Goal: Task Accomplishment & Management: Complete application form

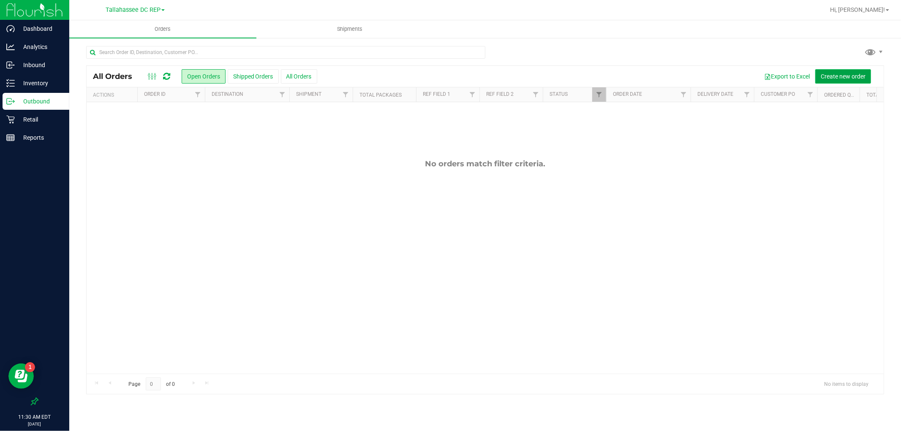
click at [856, 73] on span "Create new order" at bounding box center [842, 76] width 45 height 7
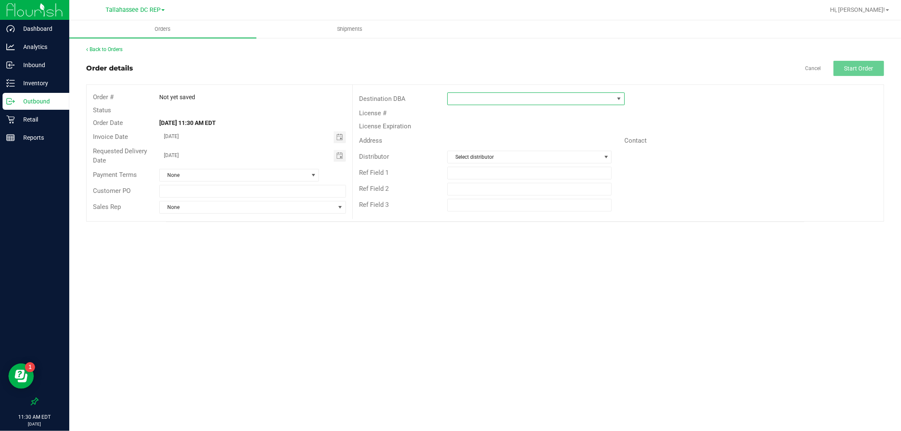
drag, startPoint x: 543, startPoint y: 96, endPoint x: 537, endPoint y: 94, distance: 5.7
click at [542, 96] on span at bounding box center [531, 99] width 166 height 12
type input "talla"
click at [503, 151] on li "Tallahassee WC" at bounding box center [536, 149] width 177 height 14
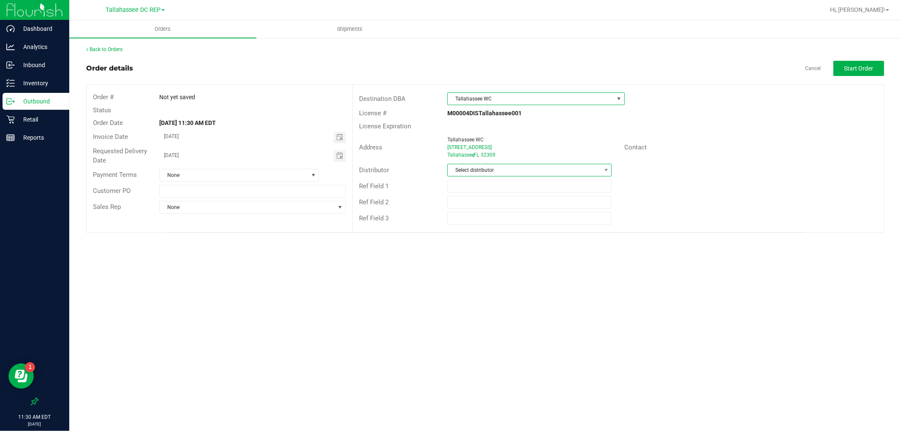
click at [510, 171] on span "Select distributor" at bounding box center [524, 170] width 153 height 12
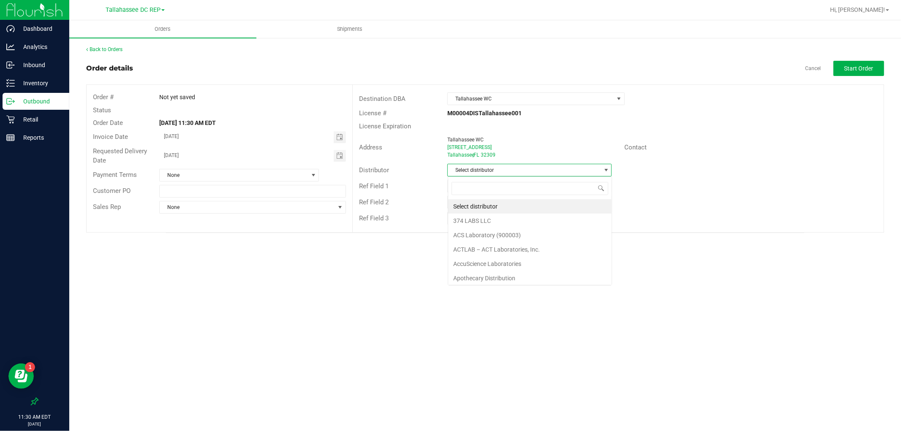
scroll to position [13, 164]
type input "tall"
click at [505, 206] on li "Tallahassee DC REP" at bounding box center [529, 206] width 163 height 14
click at [880, 74] on button "Start Order" at bounding box center [858, 68] width 51 height 15
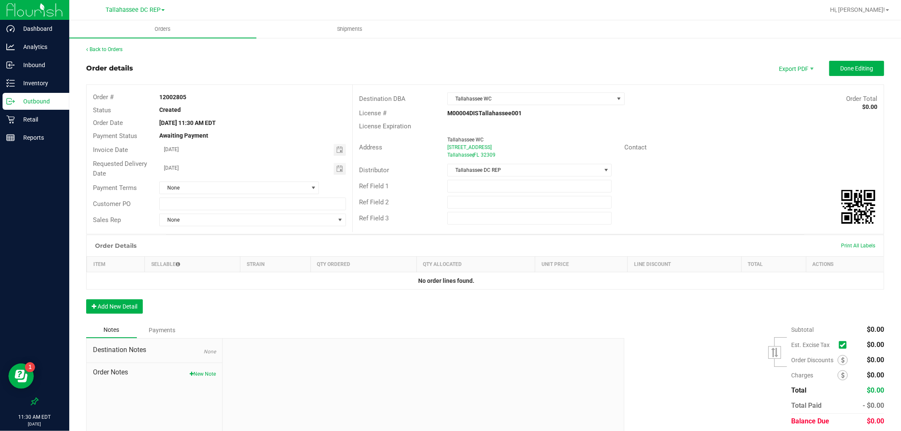
click at [41, 105] on p "Outbound" at bounding box center [40, 101] width 51 height 10
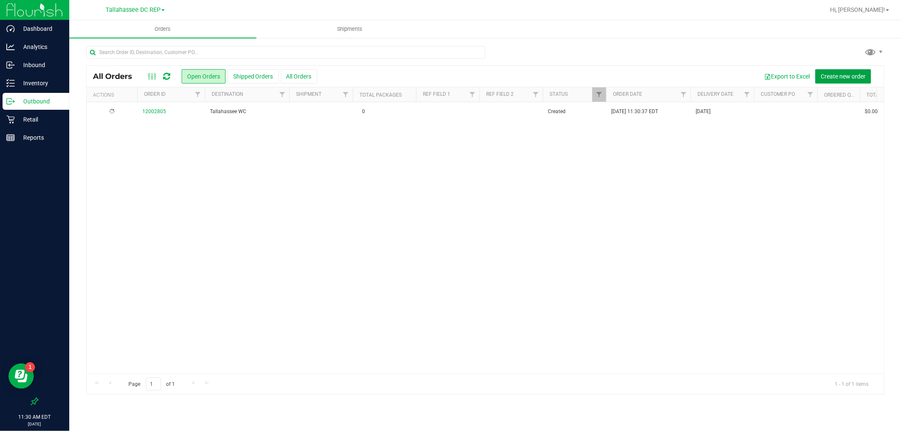
click at [860, 79] on span "Create new order" at bounding box center [842, 76] width 45 height 7
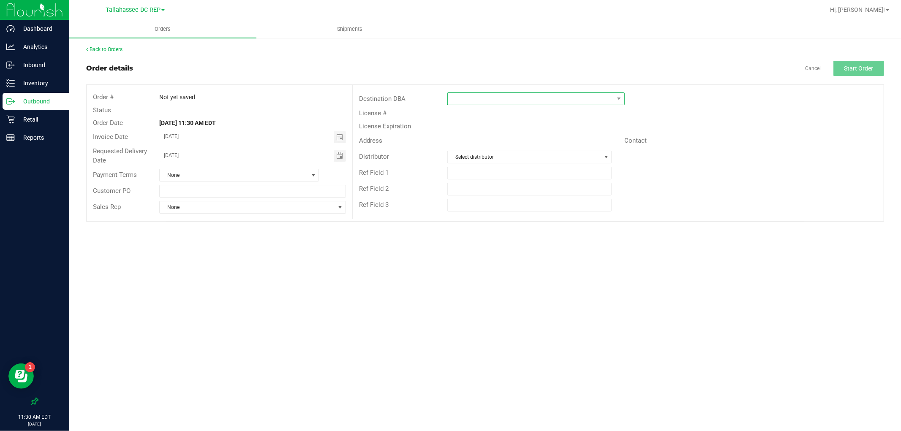
click at [610, 102] on span at bounding box center [531, 99] width 166 height 12
type input "pens"
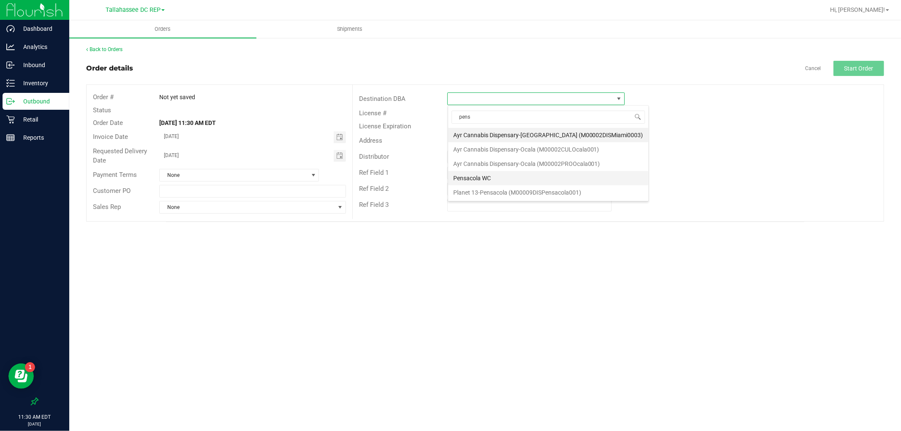
click at [504, 174] on li "Pensacola WC" at bounding box center [548, 178] width 200 height 14
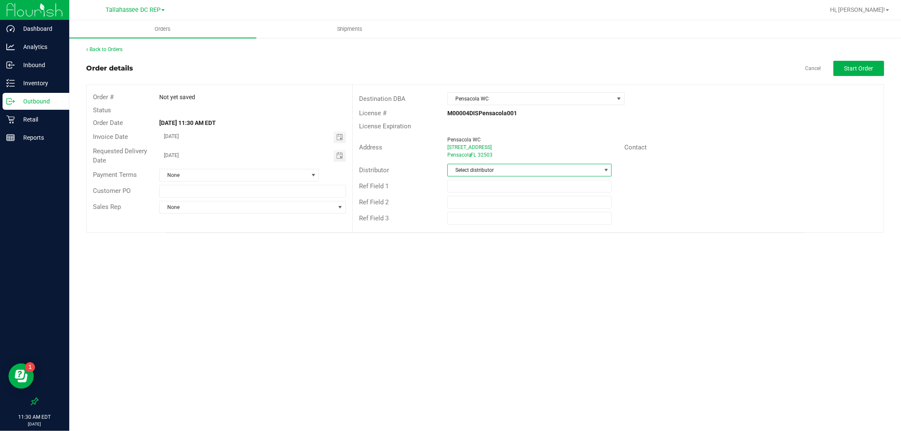
click at [512, 166] on span "Select distributor" at bounding box center [524, 170] width 153 height 12
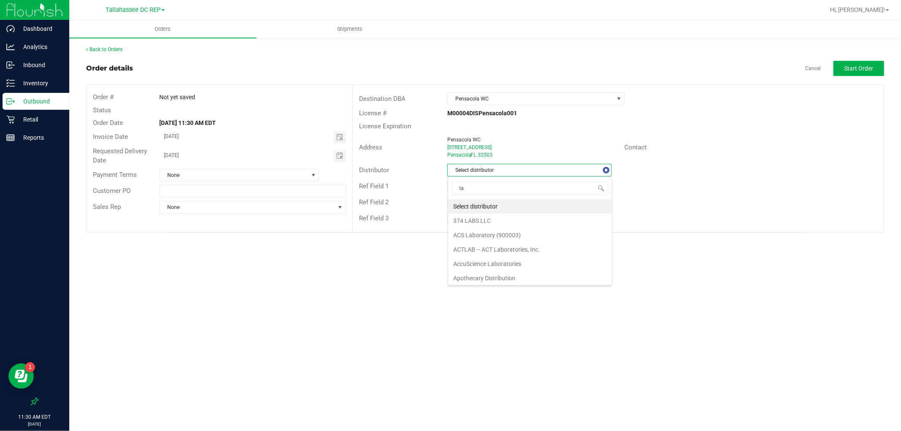
type input "tal"
click at [491, 205] on li "Tallahassee DC REP" at bounding box center [529, 206] width 163 height 14
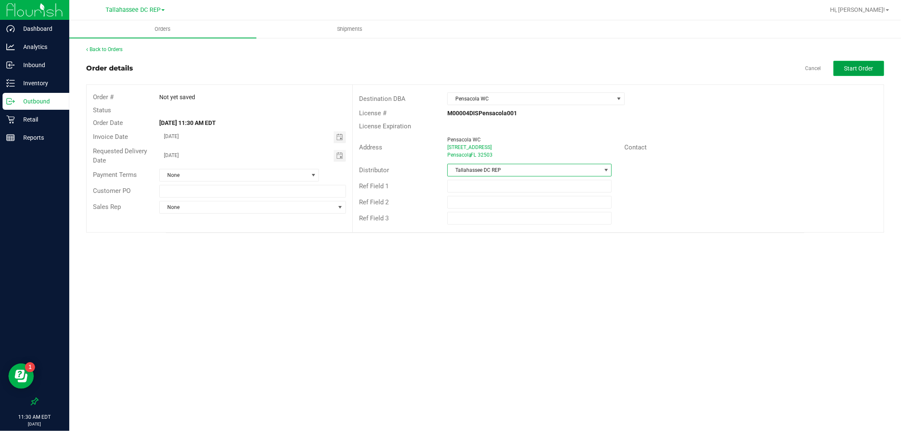
click at [875, 69] on button "Start Order" at bounding box center [858, 68] width 51 height 15
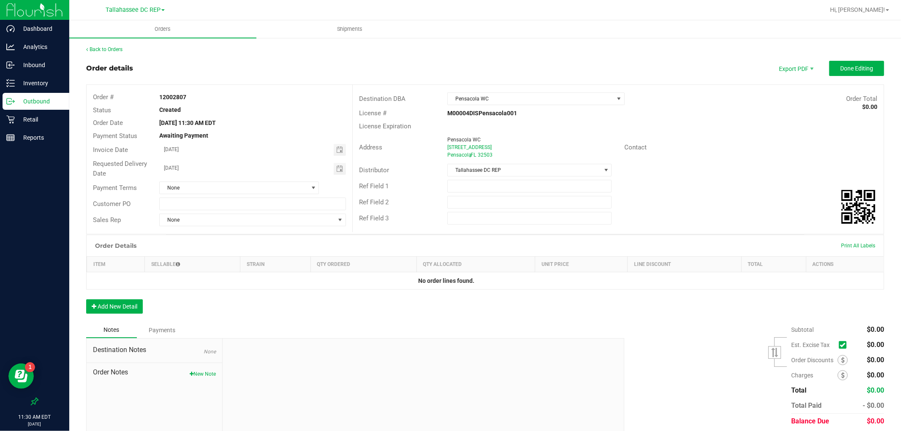
click at [52, 102] on p "Outbound" at bounding box center [40, 101] width 51 height 10
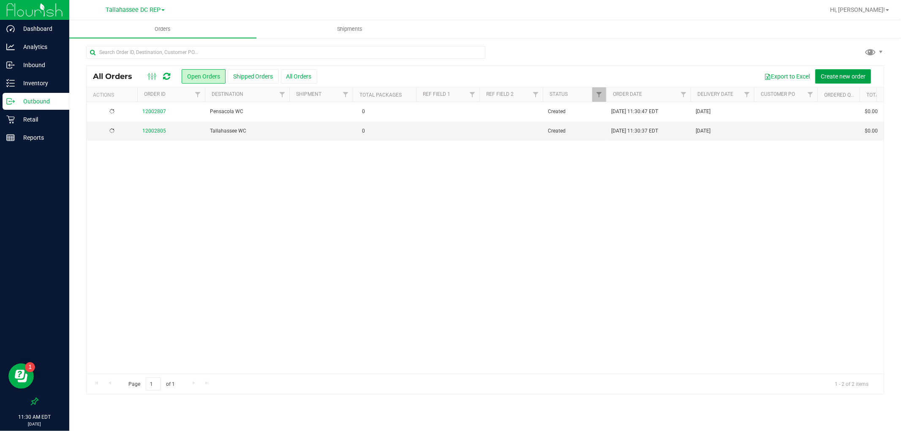
click at [828, 77] on span "Create new order" at bounding box center [842, 76] width 45 height 7
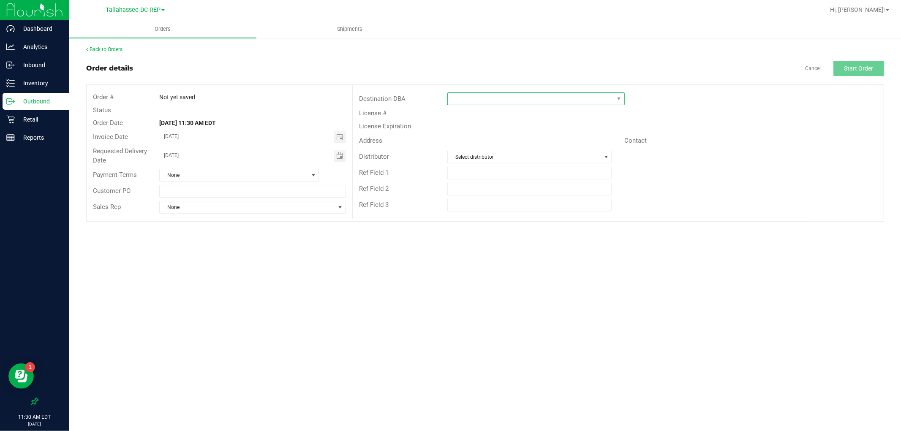
drag, startPoint x: 478, startPoint y: 101, endPoint x: 478, endPoint y: 94, distance: 7.6
click at [478, 98] on span at bounding box center [531, 99] width 166 height 12
type input "pan"
click at [492, 137] on li "[GEOGRAPHIC_DATA]" at bounding box center [542, 135] width 189 height 14
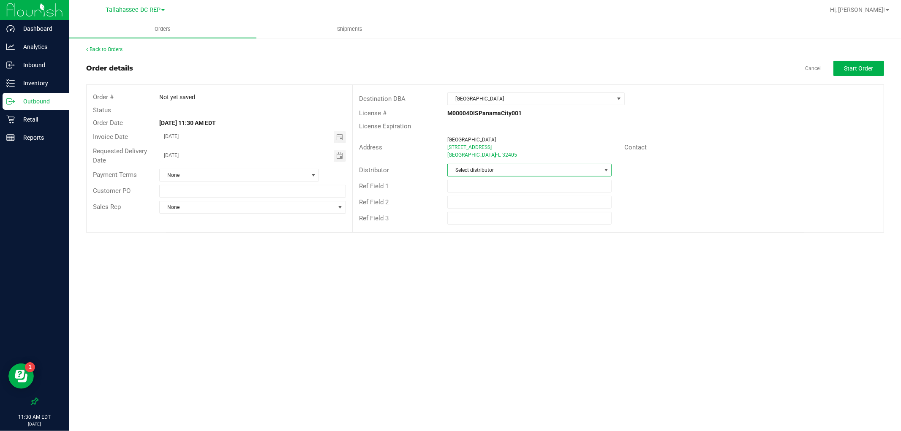
click at [498, 170] on span "Select distributor" at bounding box center [524, 170] width 153 height 12
type input "tal"
click at [501, 204] on li "Tallahassee DC REP" at bounding box center [529, 206] width 163 height 14
click at [845, 58] on div "Back to Orders Order details Cancel Start Order Order # Not yet saved Status Or…" at bounding box center [485, 139] width 798 height 187
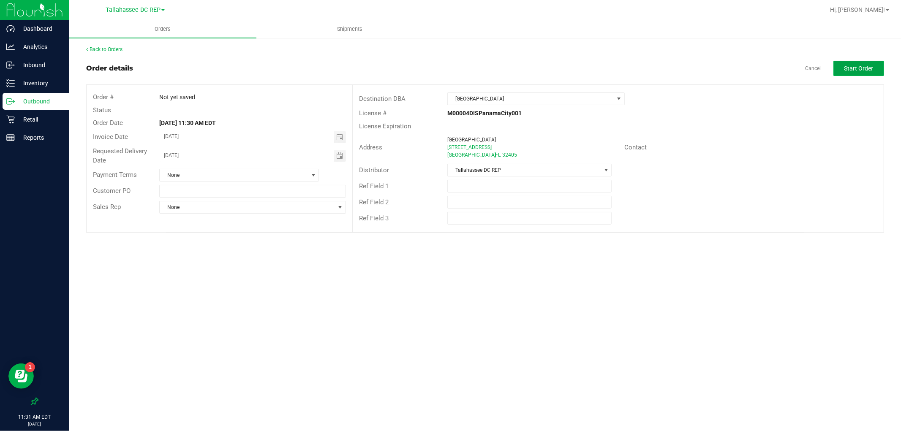
click at [846, 65] on span "Start Order" at bounding box center [858, 68] width 29 height 7
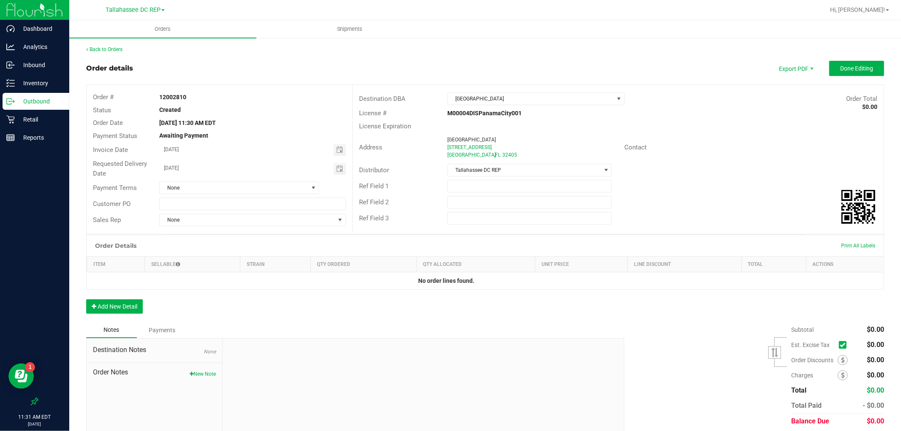
click at [39, 109] on div "Outbound" at bounding box center [36, 101] width 67 height 17
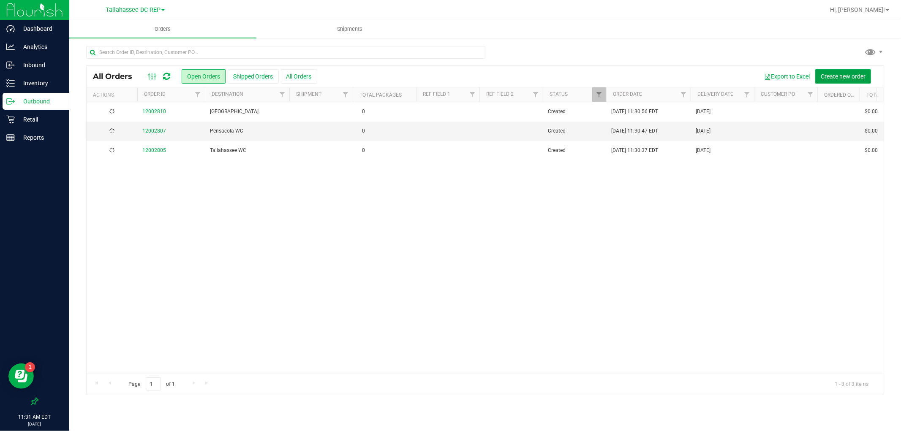
click at [831, 76] on span "Create new order" at bounding box center [842, 76] width 45 height 7
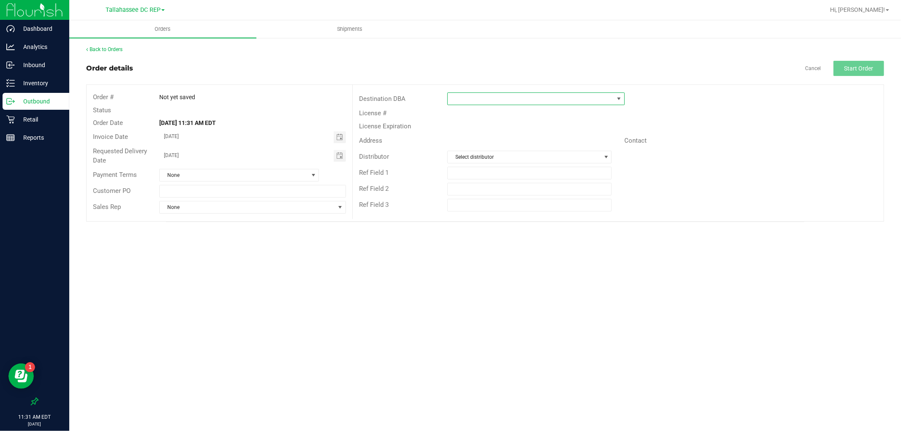
click at [560, 101] on span at bounding box center [531, 99] width 166 height 12
type input "ft"
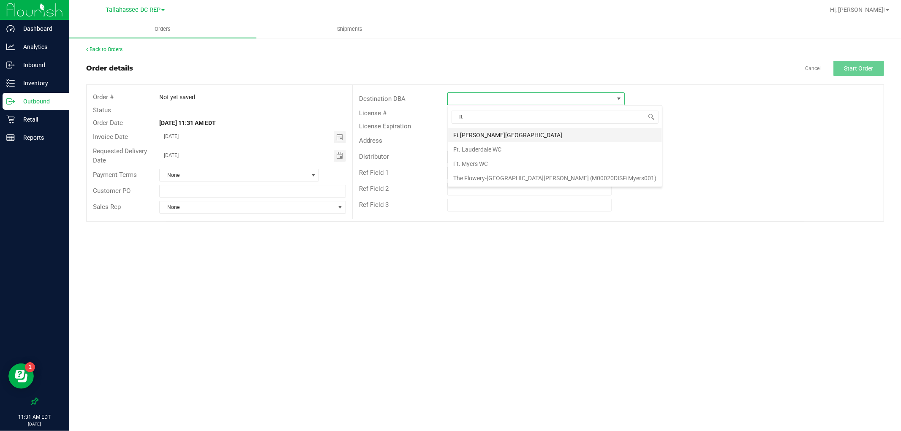
click at [514, 131] on li "Ft [PERSON_NAME][GEOGRAPHIC_DATA]" at bounding box center [555, 135] width 214 height 14
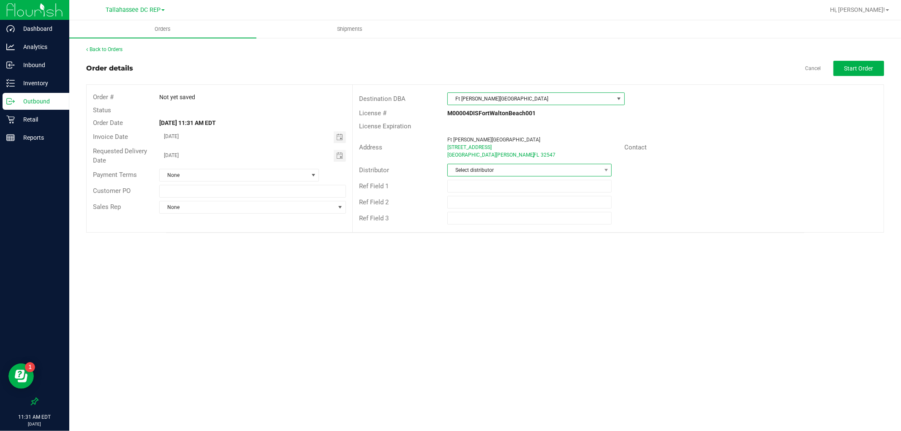
click at [485, 171] on span "Select distributor" at bounding box center [524, 170] width 153 height 12
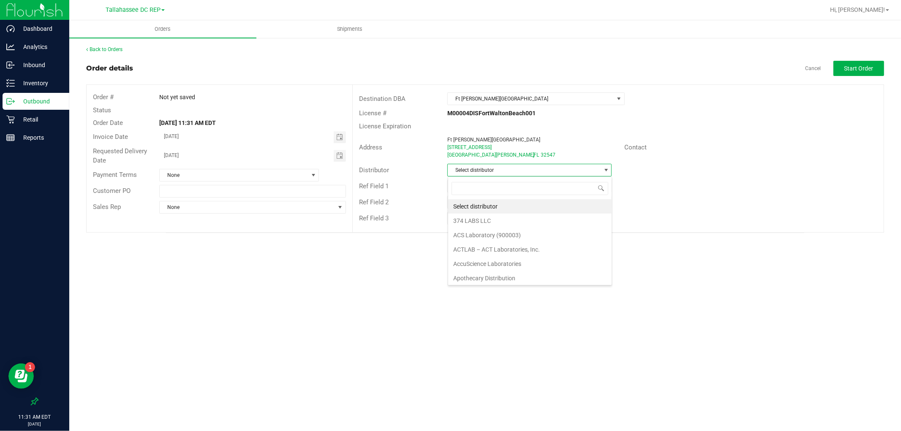
scroll to position [13, 164]
type input "tal"
click at [479, 201] on li "Tallahassee DC REP" at bounding box center [529, 206] width 163 height 14
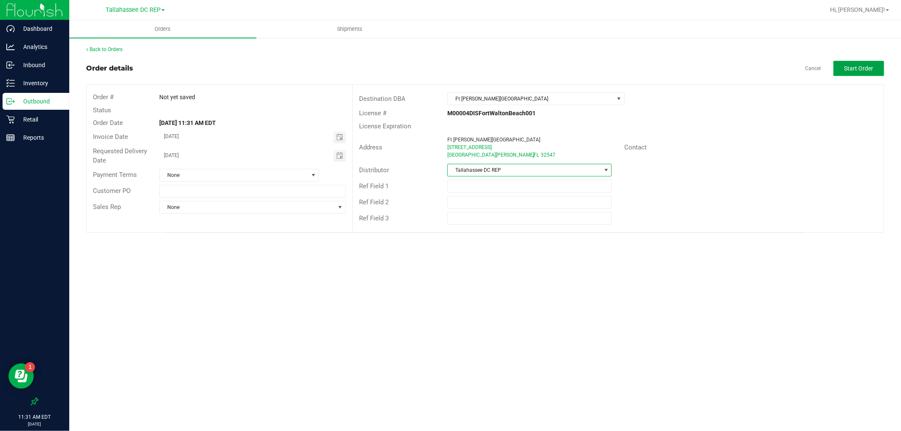
click at [849, 68] on span "Start Order" at bounding box center [858, 68] width 29 height 7
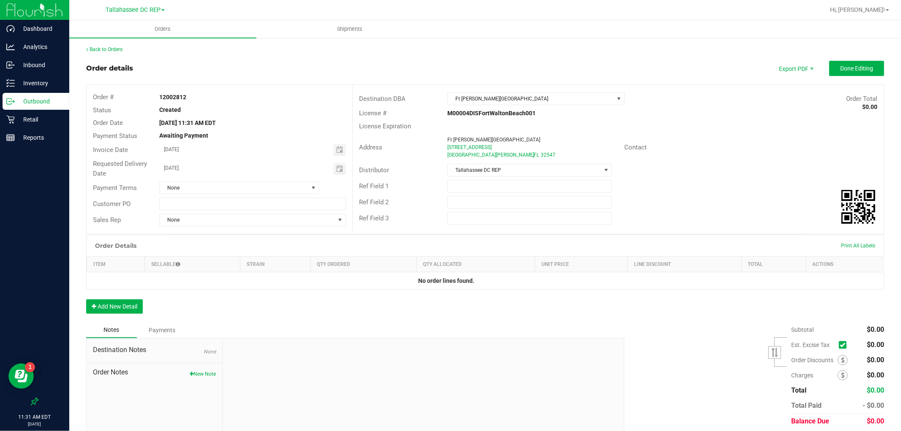
click at [49, 105] on p "Outbound" at bounding box center [40, 101] width 51 height 10
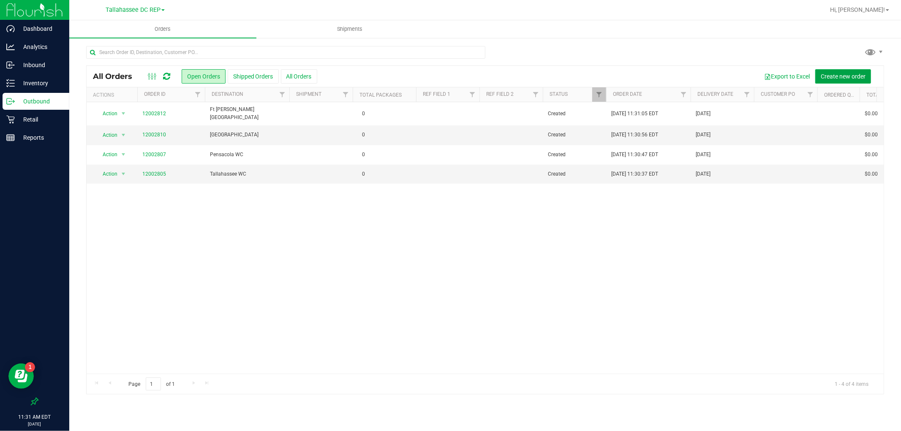
click at [833, 79] on span "Create new order" at bounding box center [842, 76] width 45 height 7
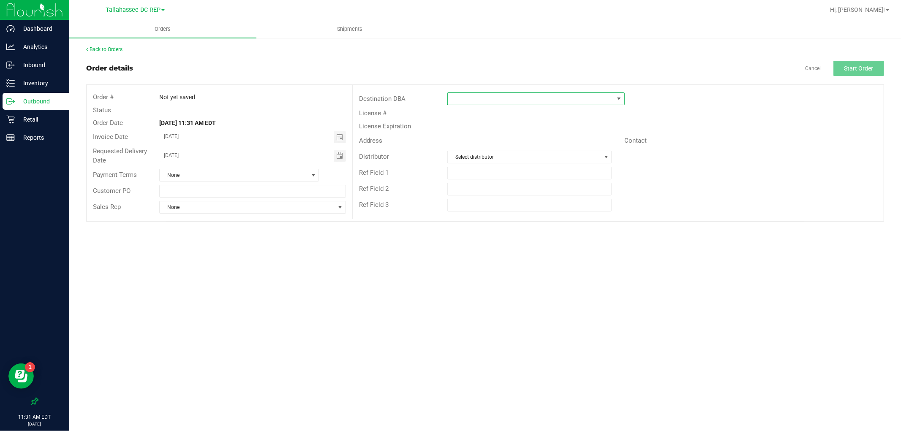
click at [480, 102] on span at bounding box center [531, 99] width 166 height 12
type input "crest"
click at [483, 131] on li "Crestview WC" at bounding box center [536, 135] width 177 height 14
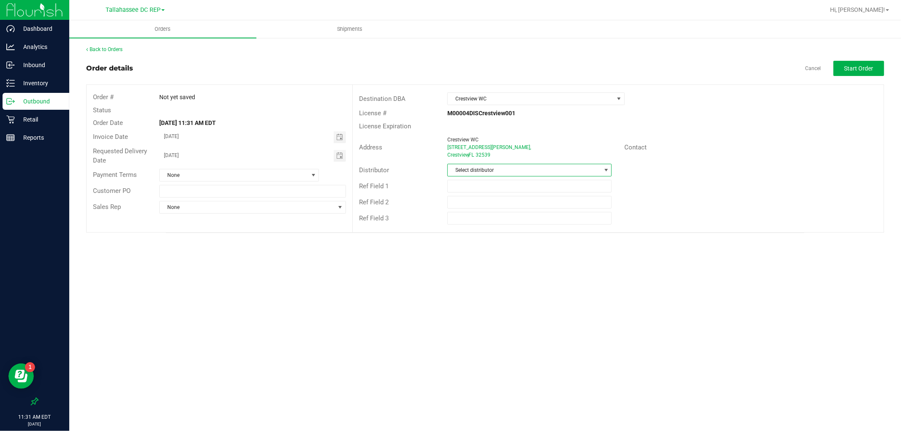
click at [495, 166] on span "Select distributor" at bounding box center [524, 170] width 153 height 12
type input "tal"
click at [846, 65] on span "Start Order" at bounding box center [858, 68] width 29 height 7
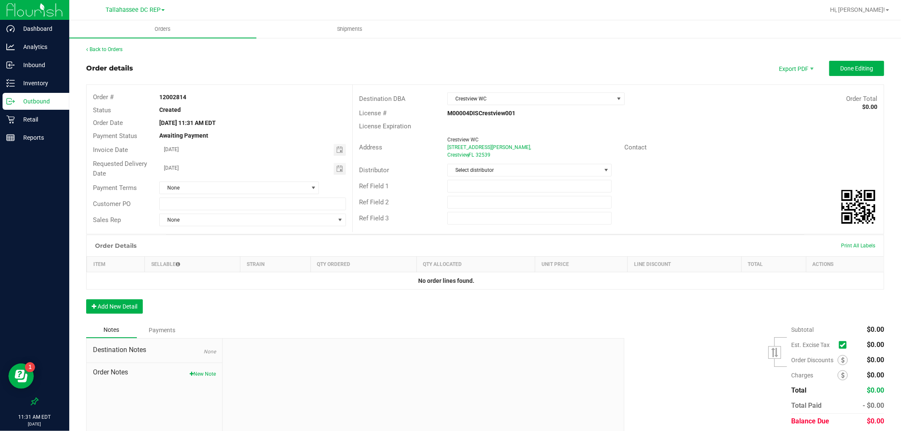
click at [45, 107] on div "Outbound" at bounding box center [36, 101] width 67 height 17
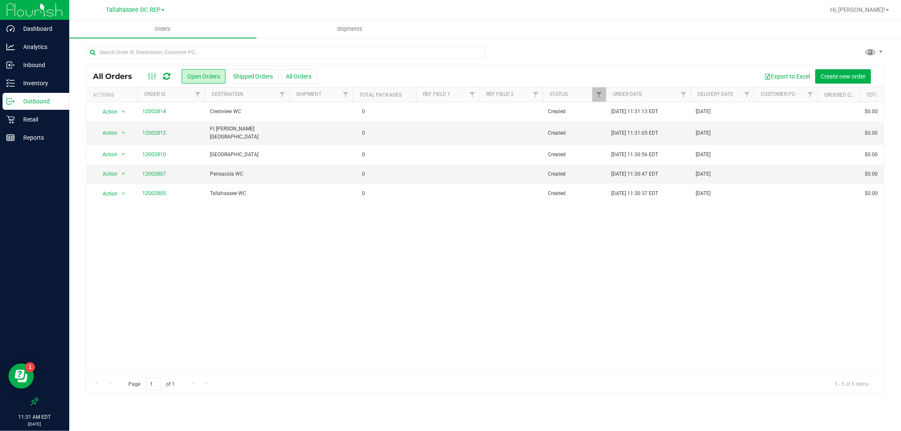
click at [432, 252] on div "Action Action Cancel order Change facility Clone order Edit order Mark as fully…" at bounding box center [485, 238] width 797 height 272
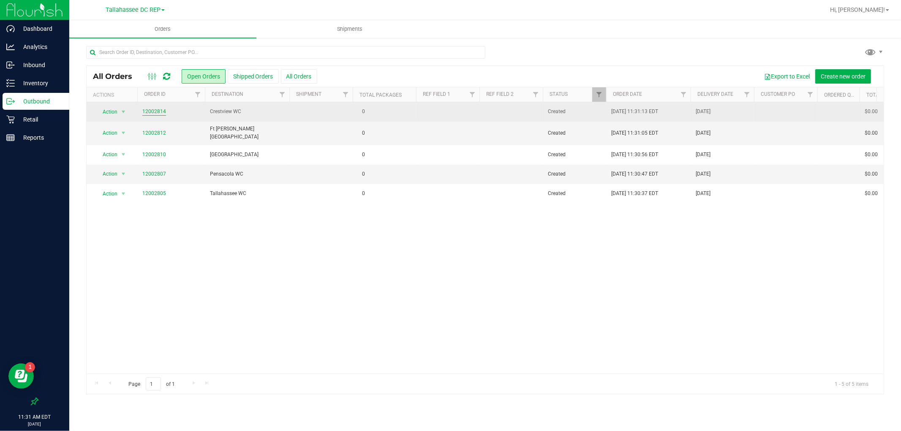
click at [165, 110] on link "12002814" at bounding box center [154, 112] width 24 height 8
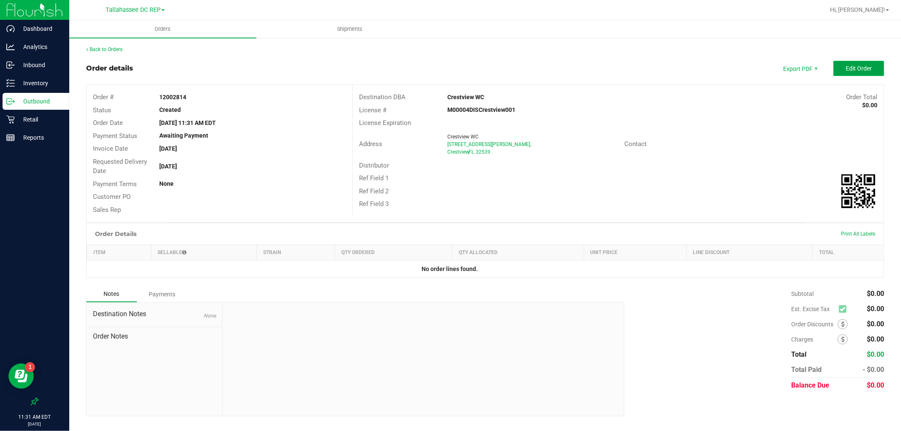
click at [871, 65] on span "Edit Order" at bounding box center [858, 68] width 26 height 7
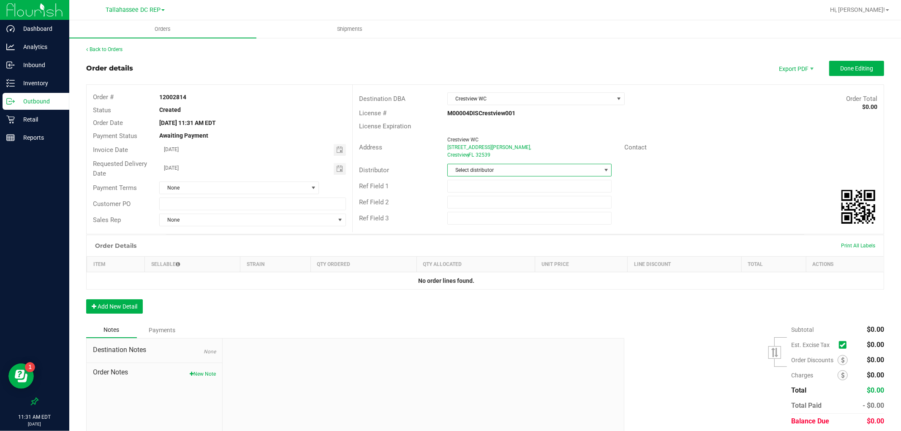
click at [494, 164] on span "Select distributor" at bounding box center [524, 170] width 153 height 12
type input "5"
type input "tal"
click at [514, 203] on li "Tallahassee DC REP" at bounding box center [526, 206] width 162 height 14
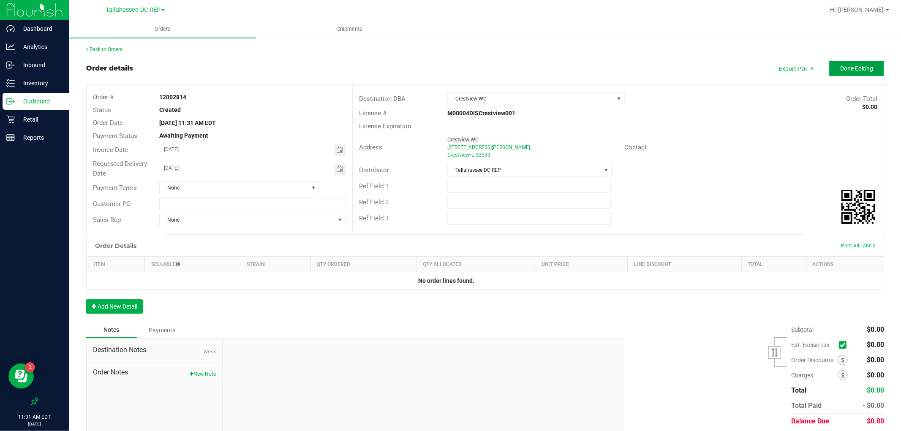
click at [840, 70] on span "Done Editing" at bounding box center [856, 68] width 33 height 7
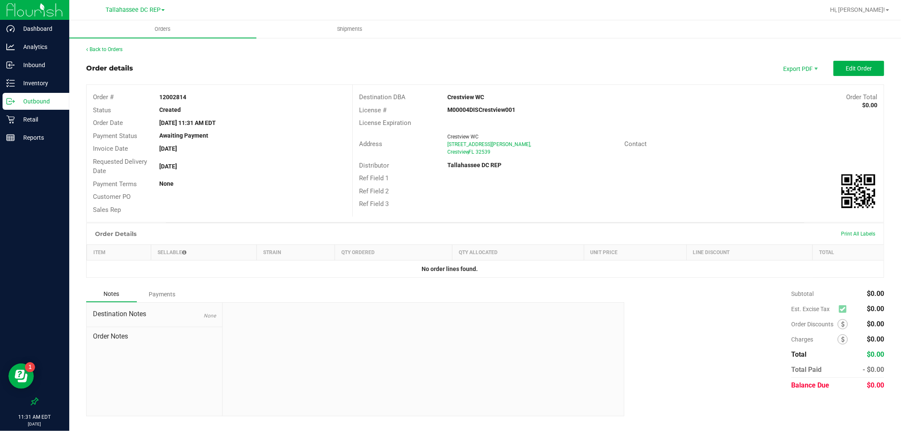
click at [56, 105] on p "Outbound" at bounding box center [40, 101] width 51 height 10
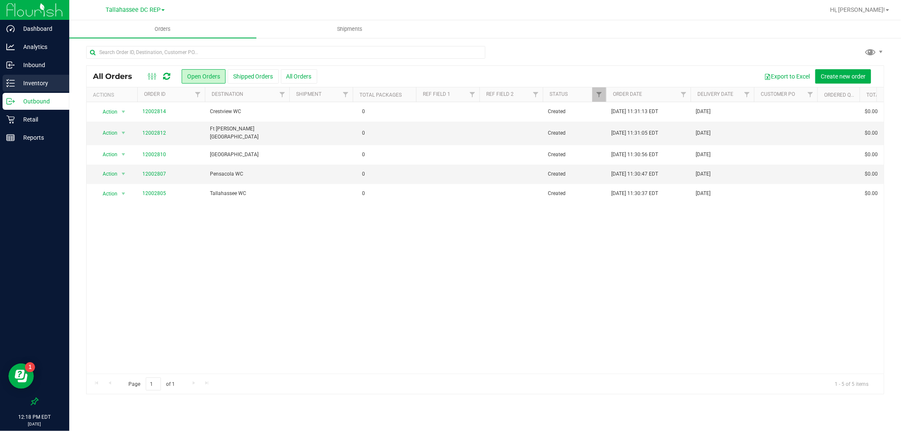
click at [52, 78] on p "Inventory" at bounding box center [40, 83] width 51 height 10
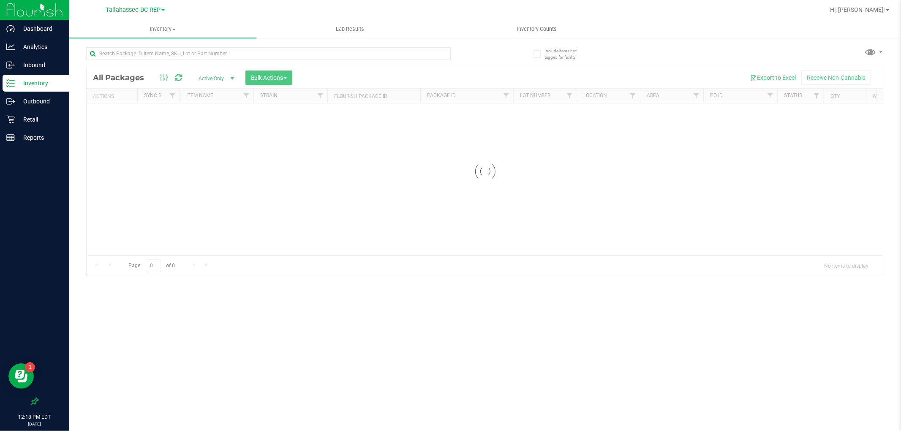
click at [514, 38] on ul "Inventory All packages All inventory Waste log Create inventory Lab Results Inv…" at bounding box center [519, 29] width 901 height 18
click at [518, 32] on span "Inventory Counts" at bounding box center [537, 29] width 62 height 8
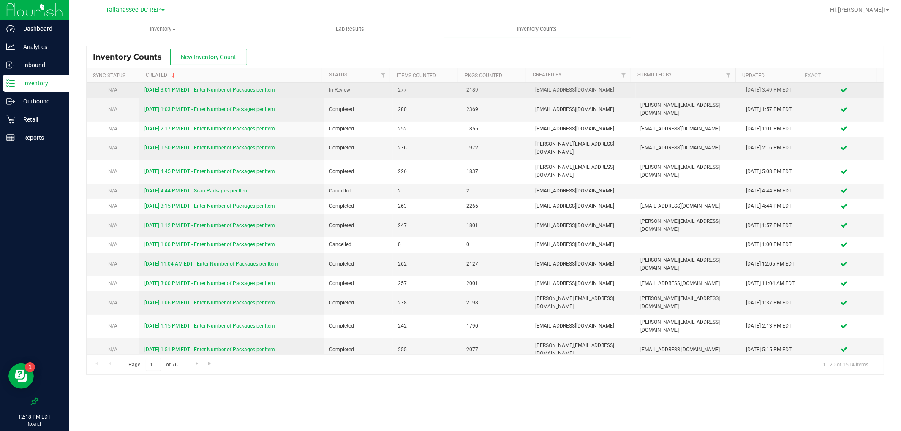
click at [189, 91] on link "[DATE] 3:01 PM EDT - Enter Number of Packages per Item" at bounding box center [209, 90] width 130 height 6
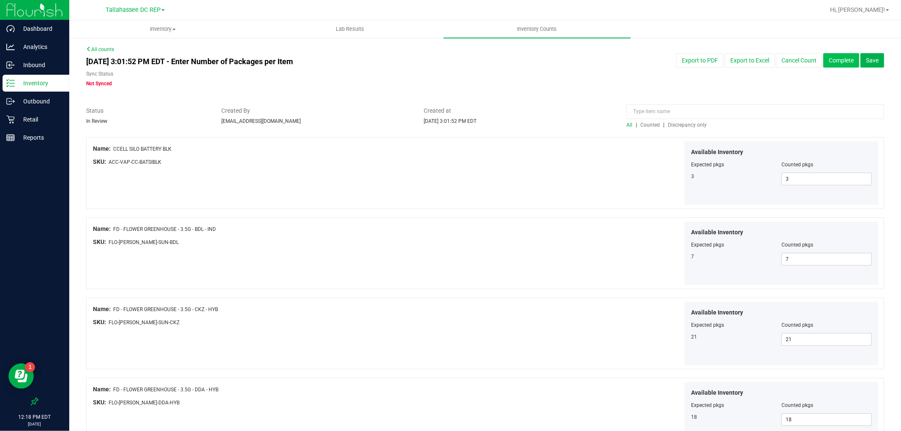
click at [837, 63] on button "Complete" at bounding box center [841, 60] width 36 height 14
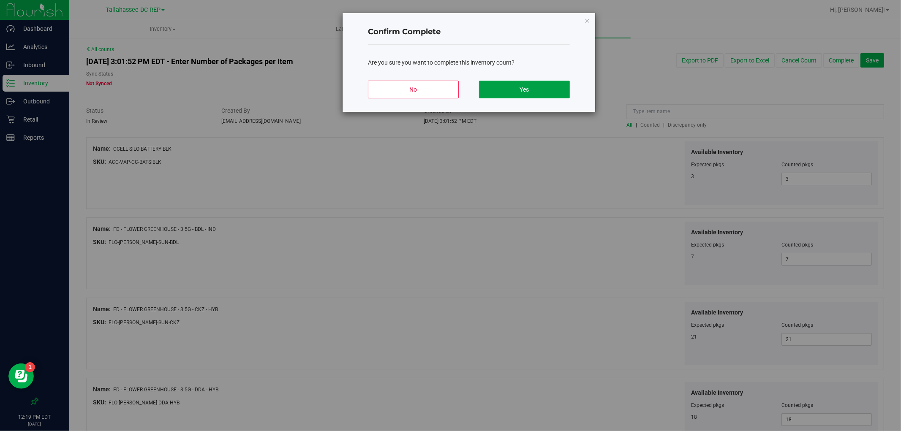
click at [557, 85] on button "Yes" at bounding box center [524, 90] width 91 height 18
